Goal: Check status: Check status

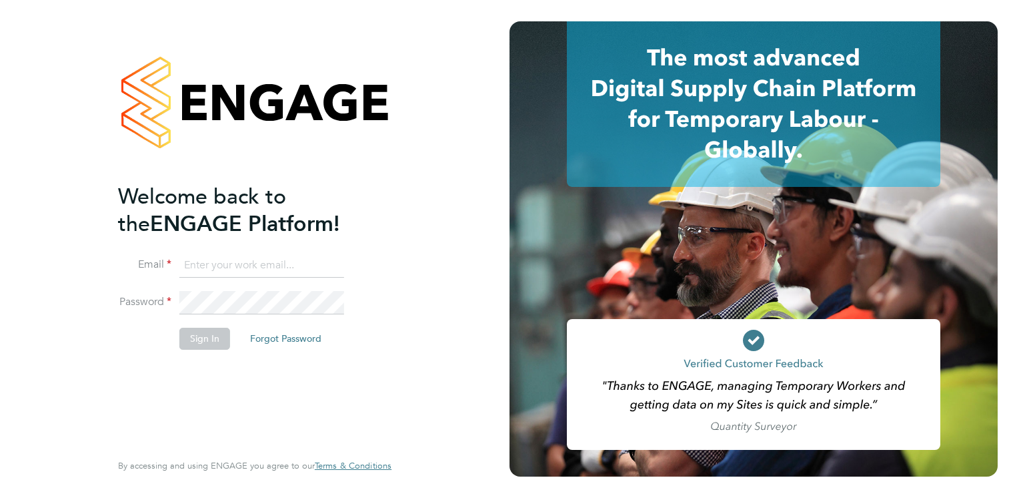
type input "lucy.jolley@servicecare.org.uk"
click at [203, 338] on button "Sign In" at bounding box center [204, 338] width 51 height 21
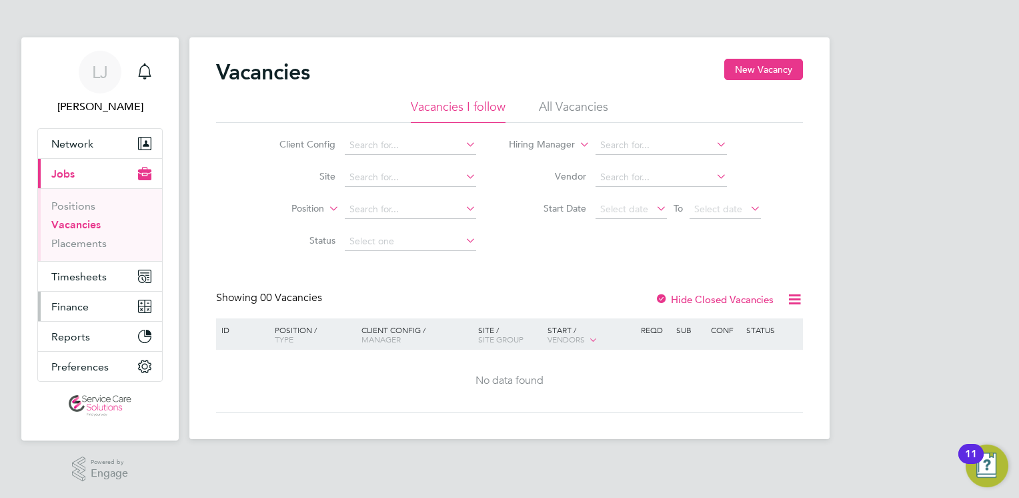
click at [93, 306] on button "Finance" at bounding box center [100, 306] width 124 height 29
click at [67, 308] on span "Finance" at bounding box center [69, 306] width 37 height 13
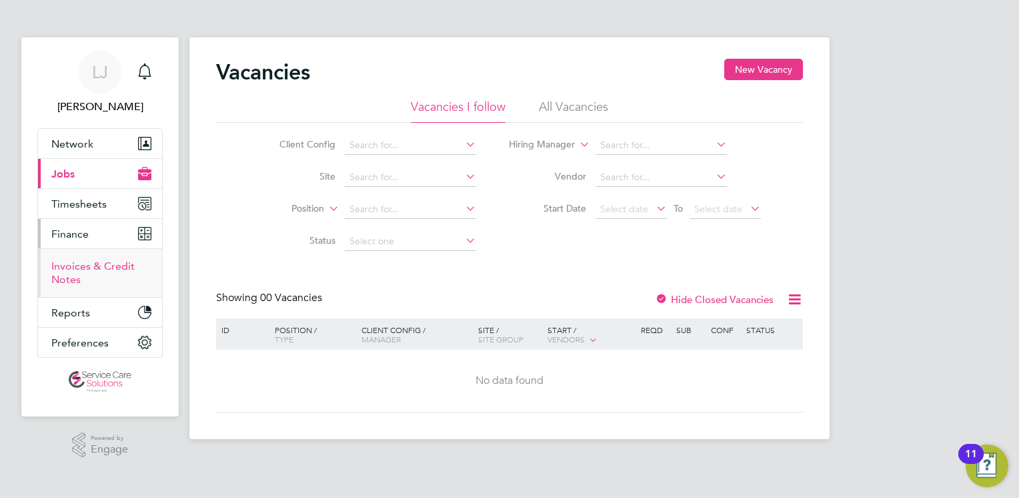
click at [77, 271] on link "Invoices & Credit Notes" at bounding box center [92, 273] width 83 height 26
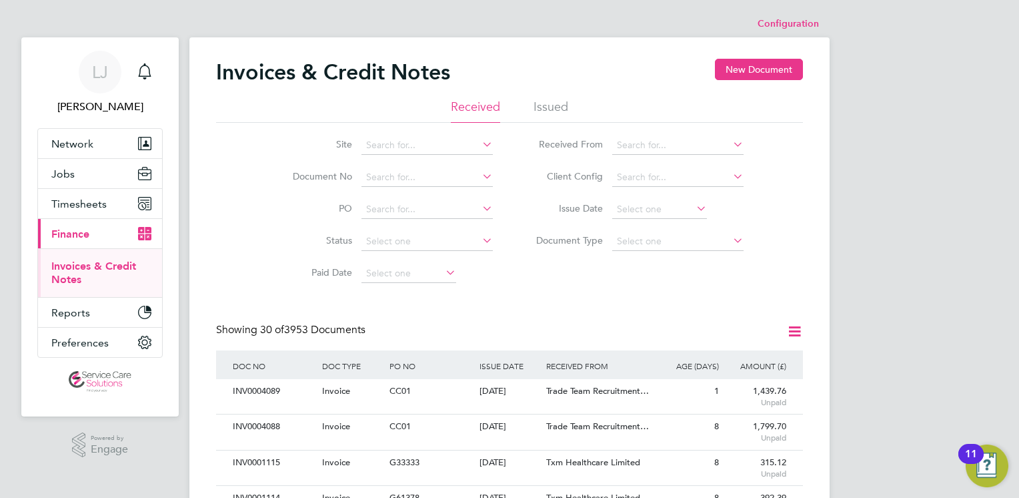
click at [549, 105] on li "Issued" at bounding box center [551, 111] width 35 height 24
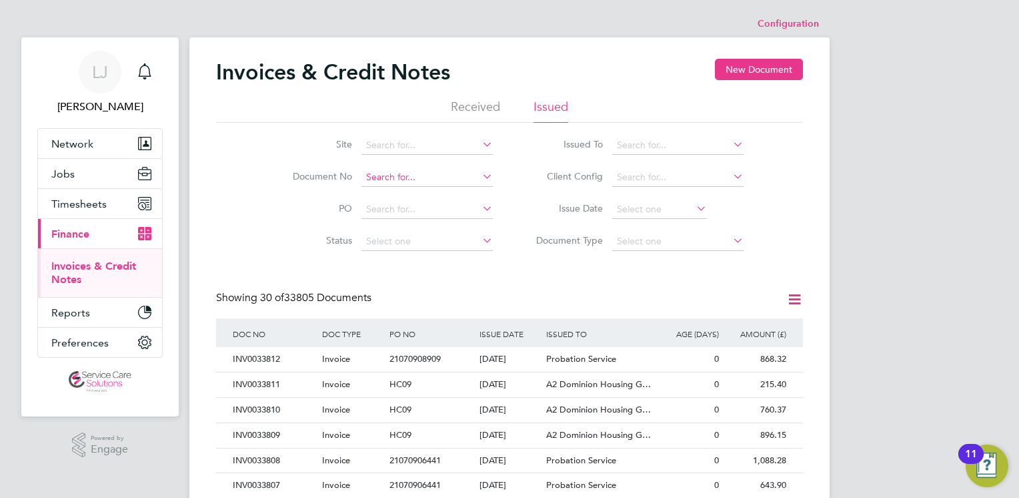
click at [401, 176] on input at bounding box center [427, 177] width 131 height 19
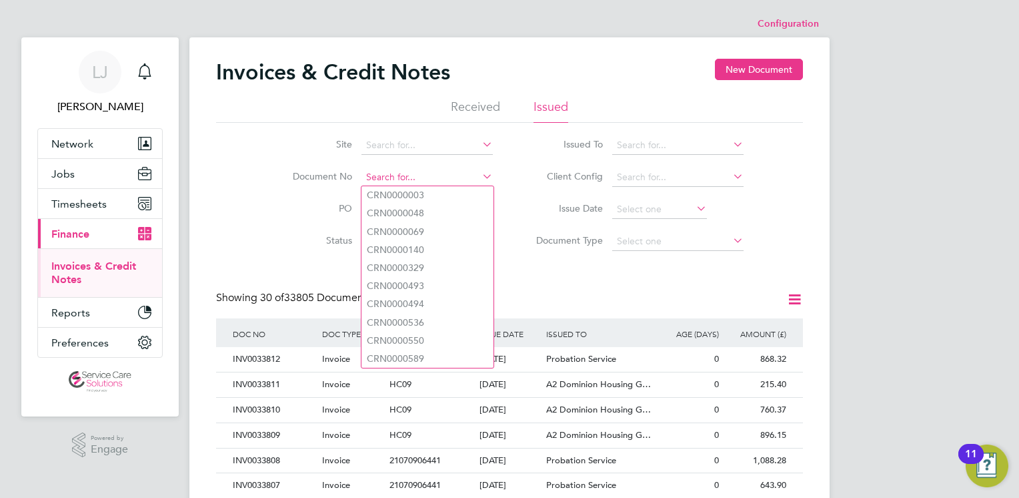
paste input "CRN0033603"
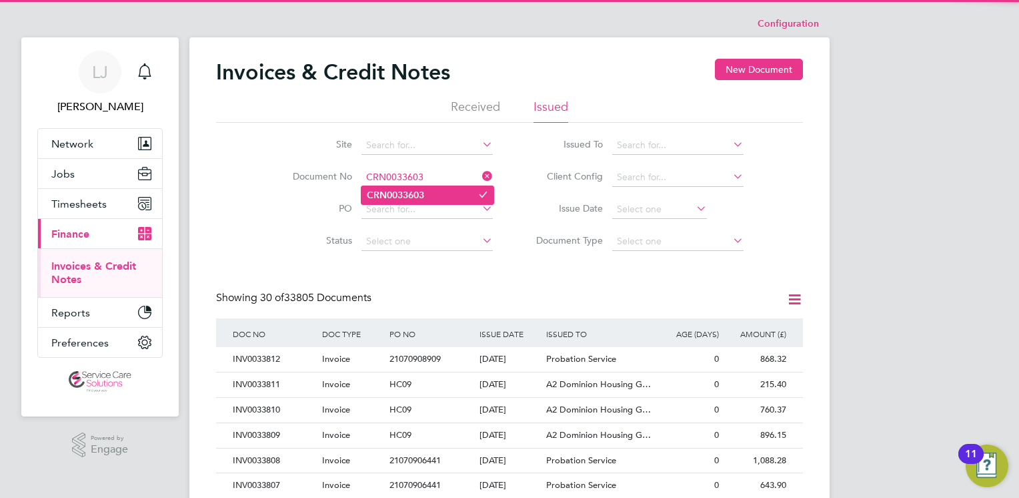
type input "CRN0033603"
click at [417, 194] on b "CRN0033603" at bounding box center [395, 194] width 57 height 11
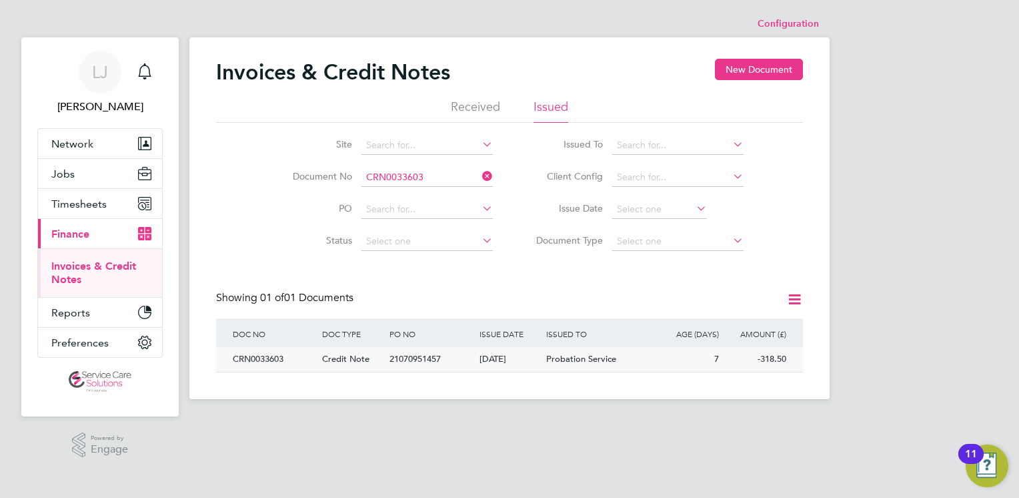
click at [534, 364] on div "[DATE]" at bounding box center [509, 359] width 67 height 25
